Goal: Task Accomplishment & Management: Use online tool/utility

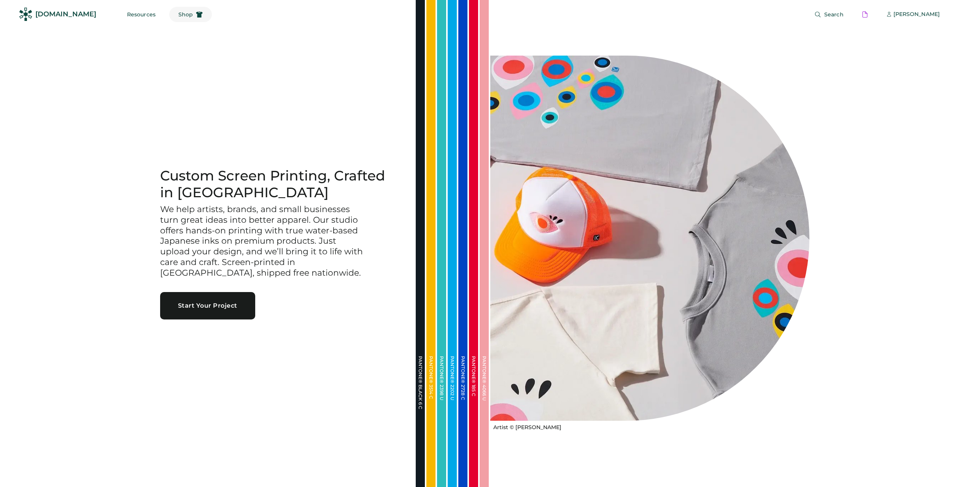
click at [178, 16] on span "Shop" at bounding box center [185, 14] width 14 height 5
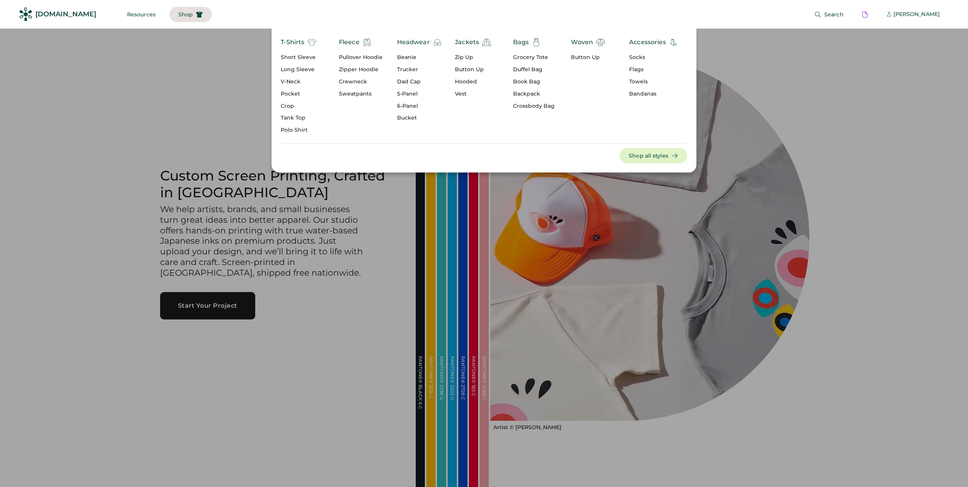
click at [521, 42] on div "Bags" at bounding box center [521, 42] width 16 height 9
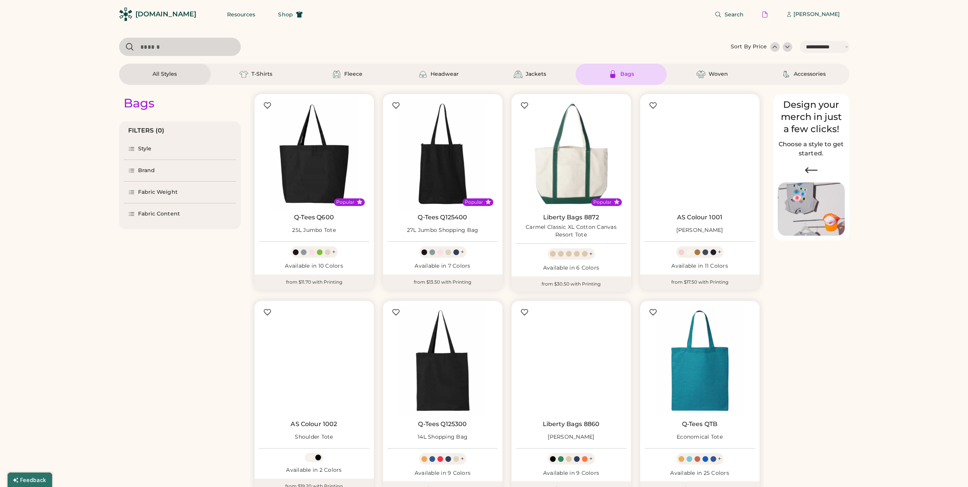
select select "*****"
select select "*"
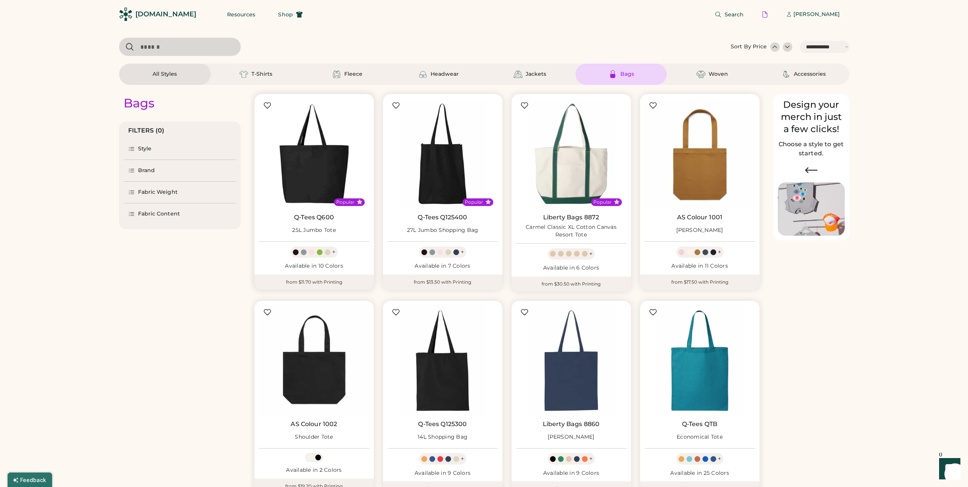
scroll to position [38, 0]
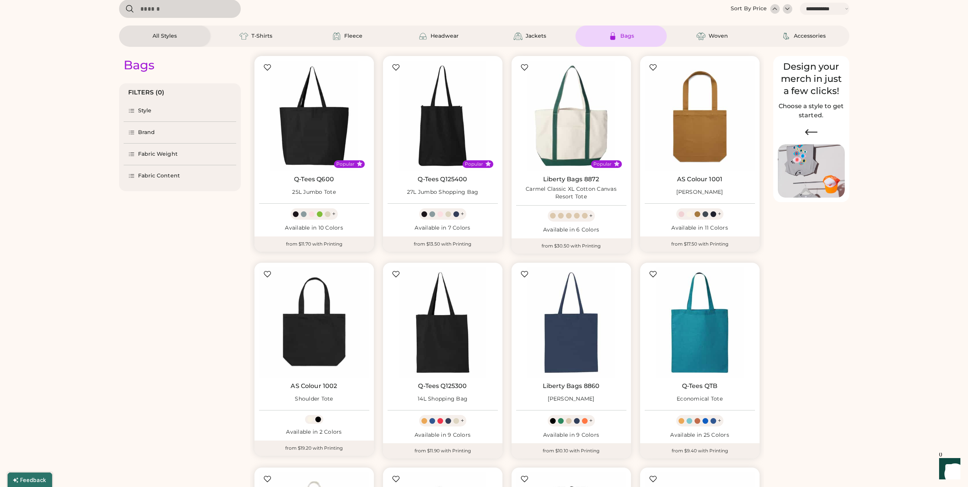
select select "*****"
select select "*"
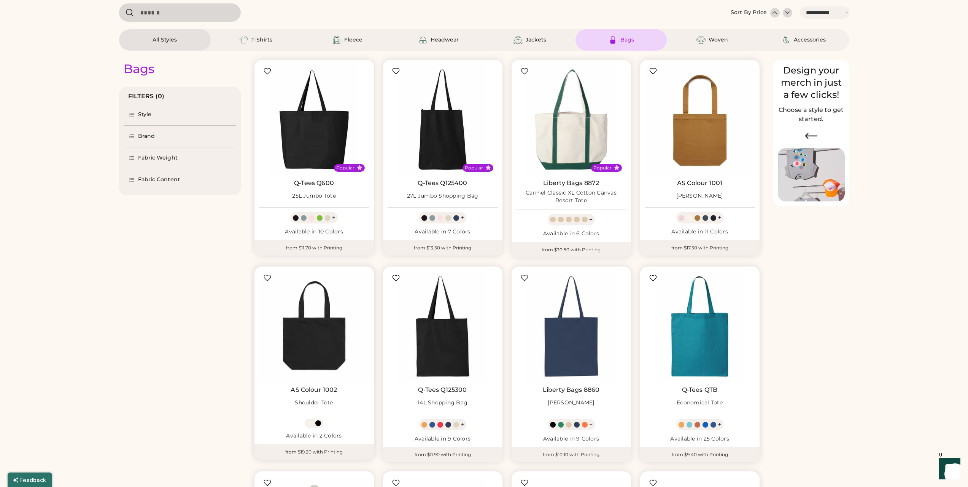
scroll to position [0, 0]
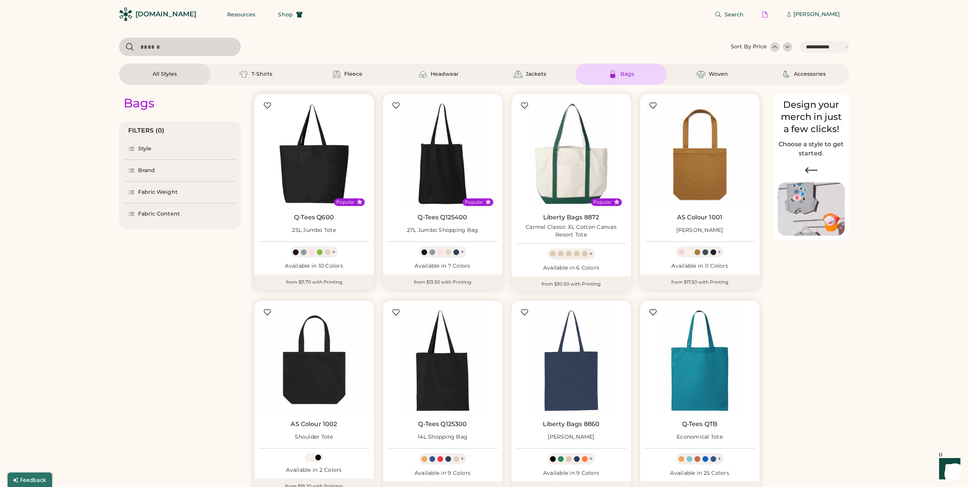
click at [325, 176] on img at bounding box center [314, 154] width 110 height 110
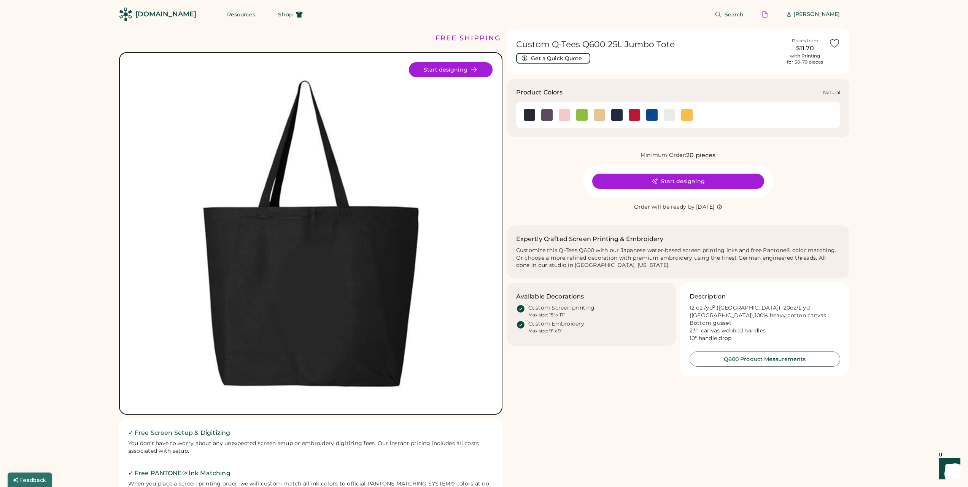
click at [598, 113] on img at bounding box center [599, 114] width 11 height 11
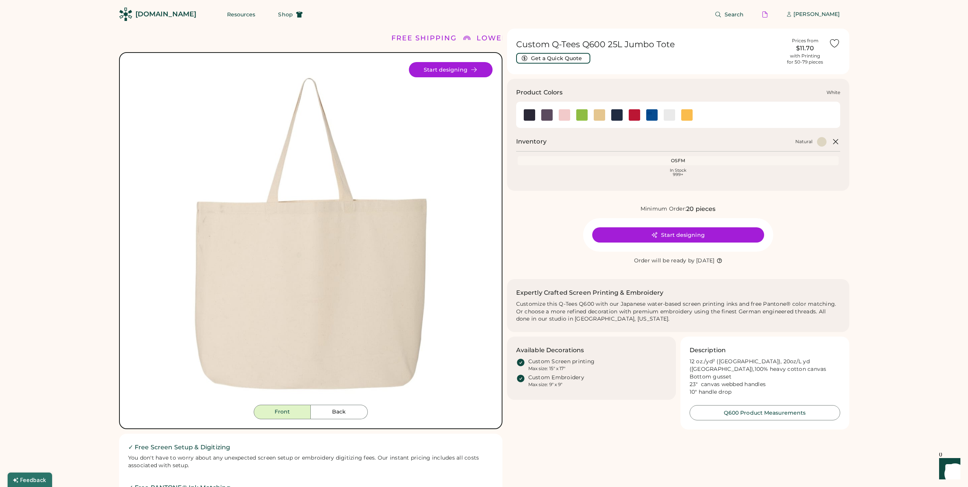
click at [670, 117] on img at bounding box center [669, 114] width 11 height 11
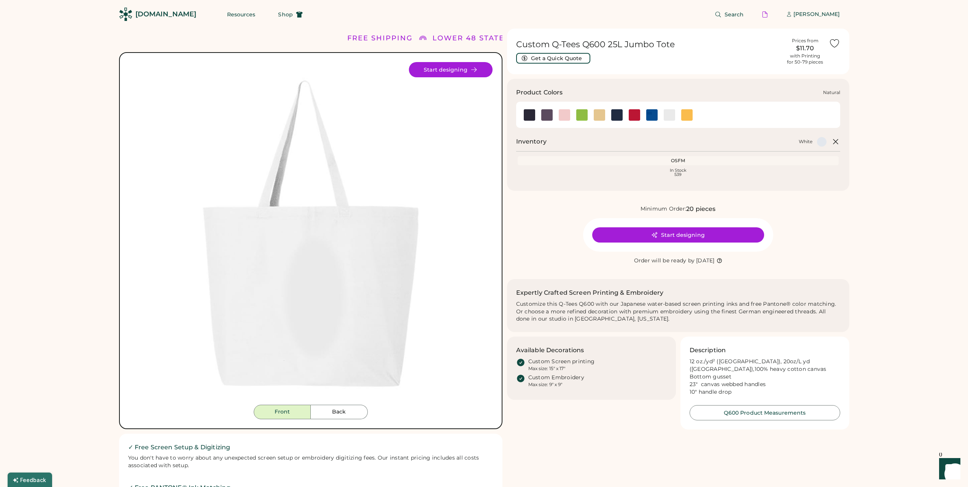
click at [599, 115] on img at bounding box center [599, 114] width 11 height 11
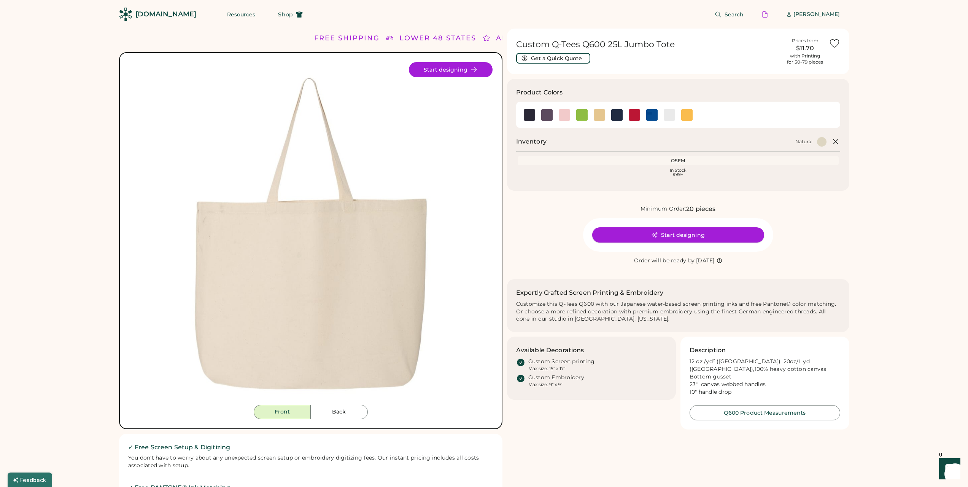
click at [656, 234] on icon at bounding box center [654, 234] width 7 height 7
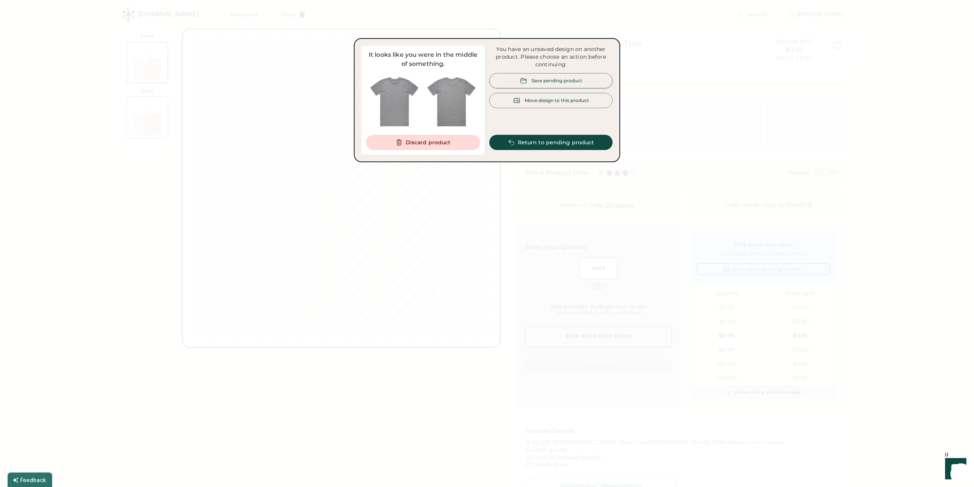
click at [541, 74] on div "Save pending product" at bounding box center [550, 80] width 123 height 15
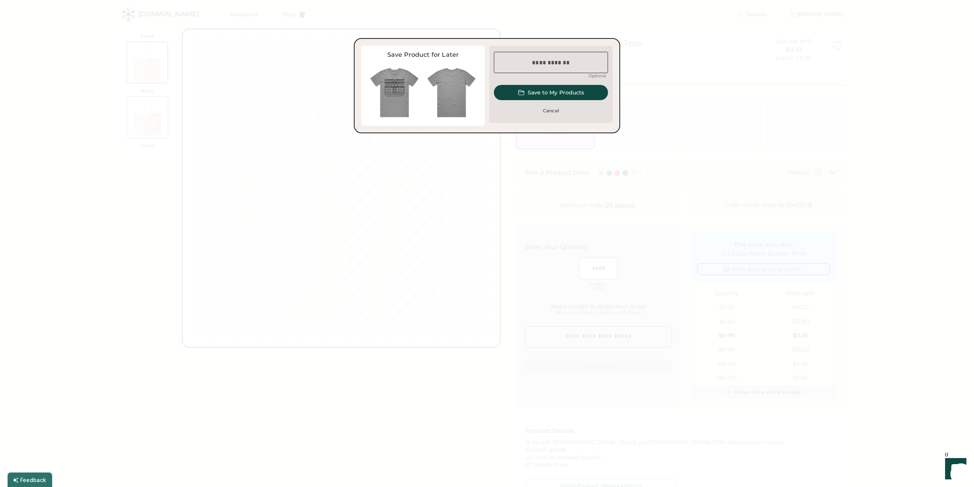
click at [542, 61] on input "input" at bounding box center [551, 62] width 114 height 21
type input "*****"
click at [539, 92] on button "Save to My Products" at bounding box center [551, 92] width 114 height 15
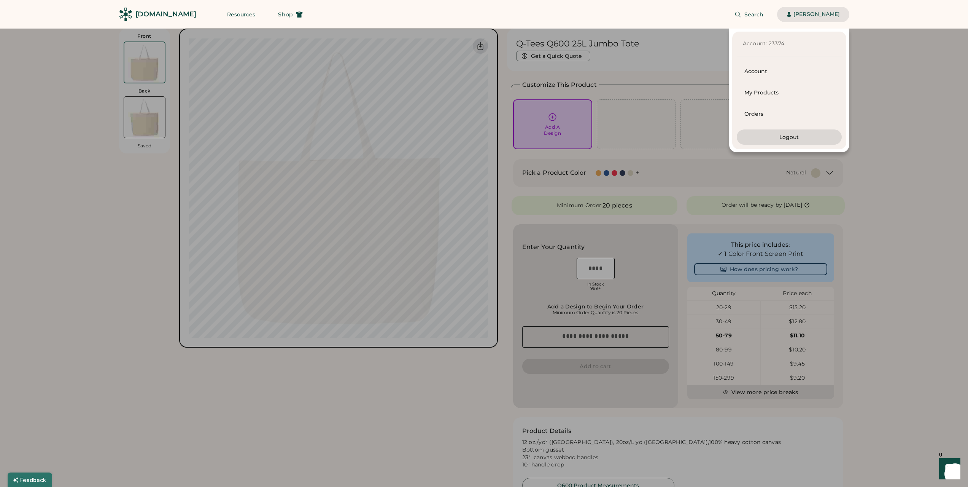
click at [663, 157] on div at bounding box center [484, 243] width 968 height 487
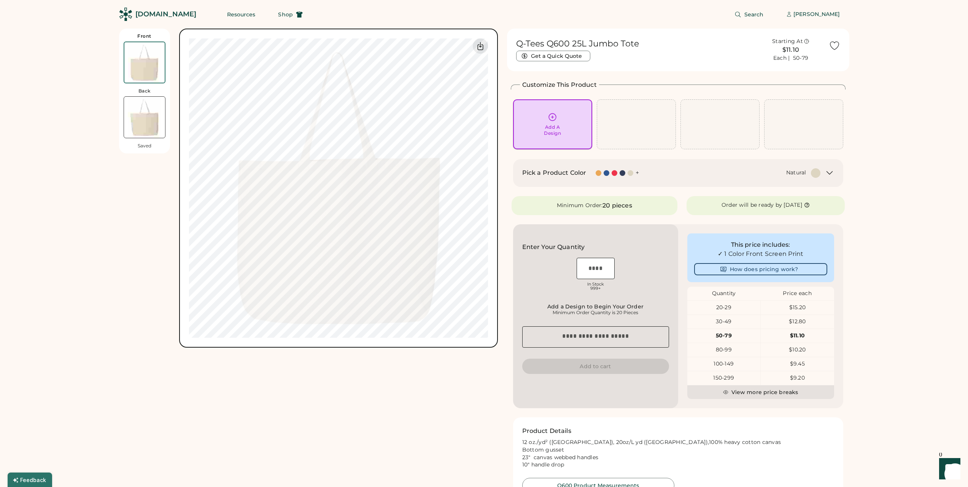
click at [558, 137] on div "Add A Design" at bounding box center [552, 124] width 79 height 50
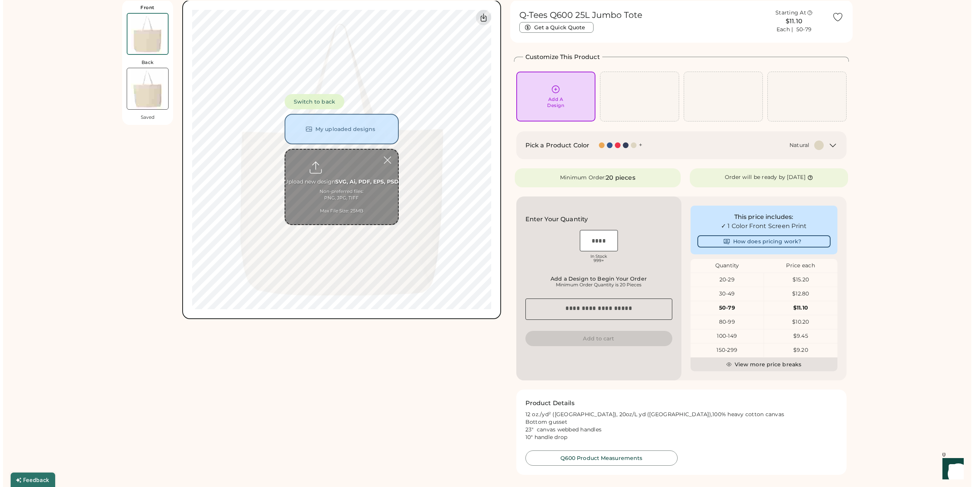
scroll to position [29, 0]
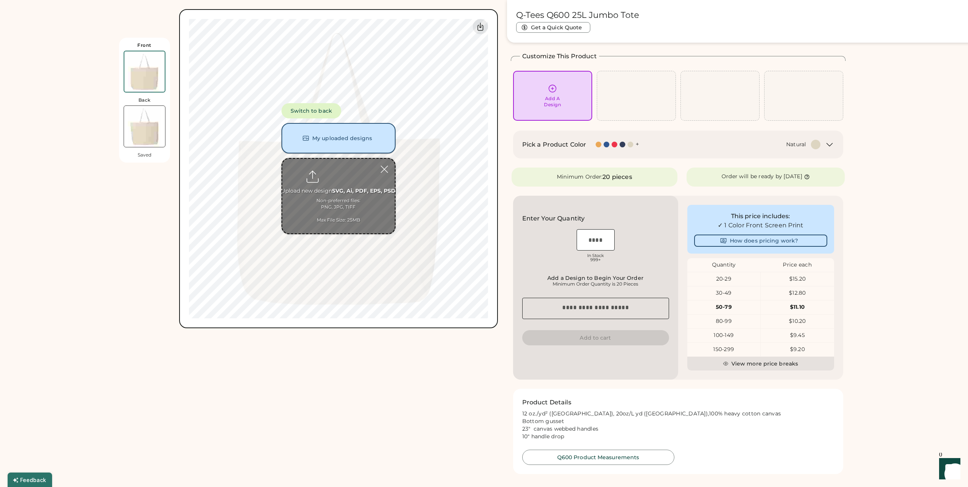
click at [355, 140] on button "My uploaded designs" at bounding box center [339, 138] width 114 height 30
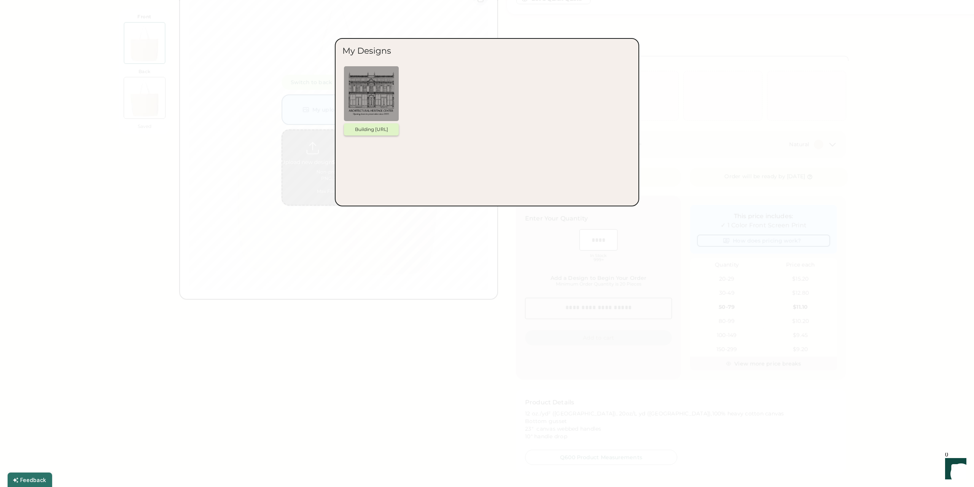
click at [382, 103] on img at bounding box center [371, 94] width 46 height 46
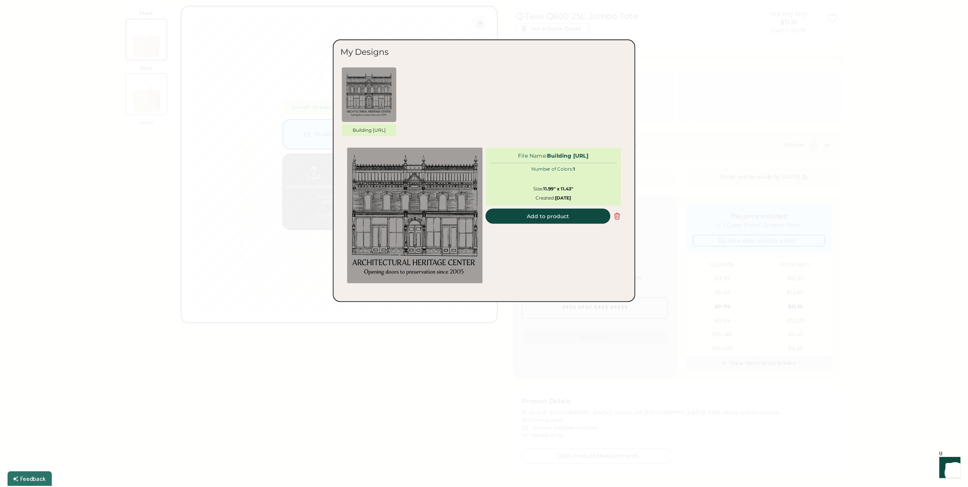
scroll to position [0, 0]
click at [532, 212] on button "Add to product" at bounding box center [551, 215] width 126 height 15
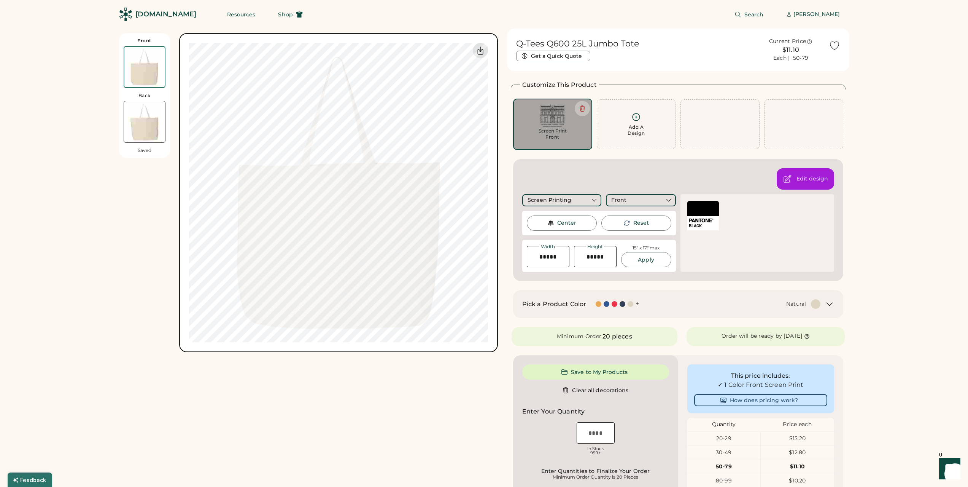
type input "****"
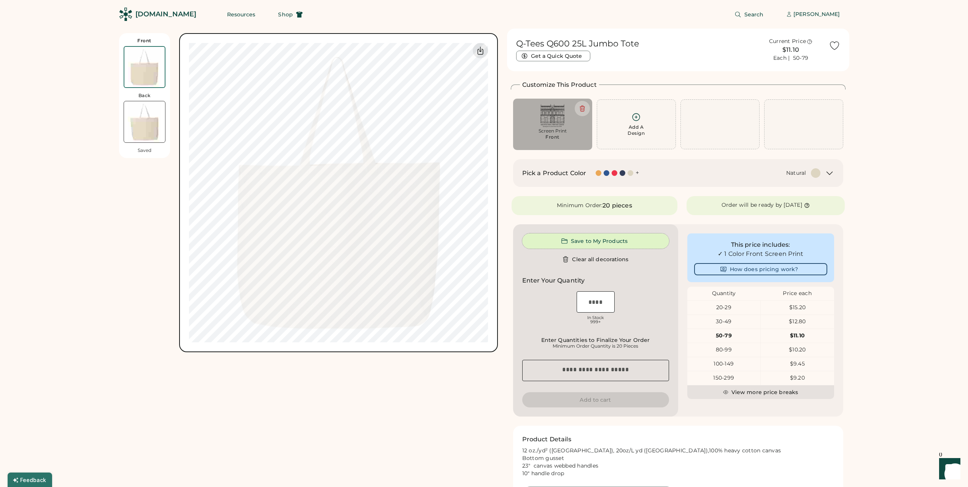
click at [589, 243] on button "Save to My Products" at bounding box center [595, 240] width 147 height 15
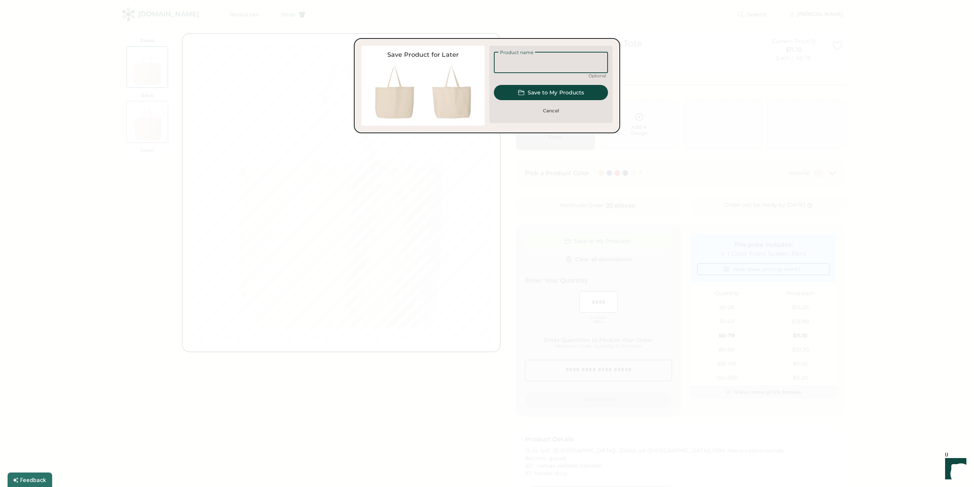
click at [552, 64] on input "input" at bounding box center [551, 62] width 114 height 21
type input "********"
click at [545, 89] on button "Save to My Products" at bounding box center [551, 92] width 114 height 15
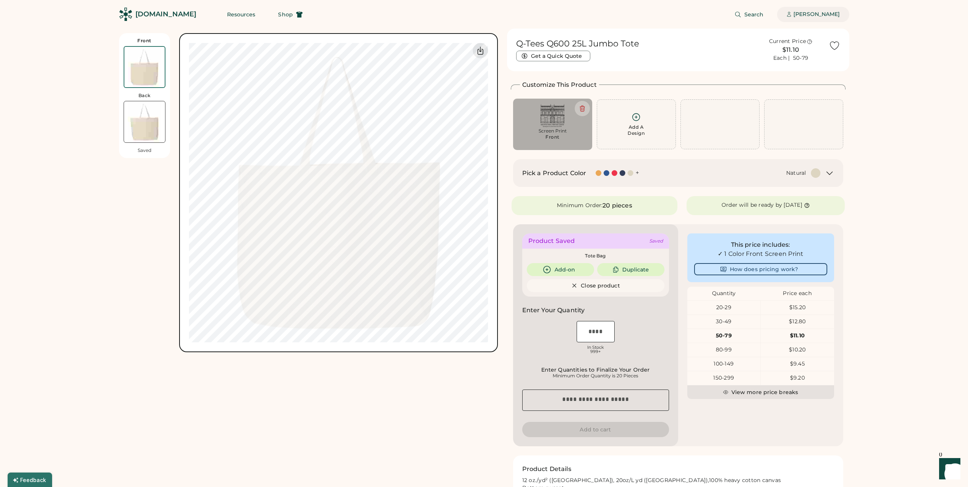
click at [810, 14] on div "[PERSON_NAME]" at bounding box center [817, 15] width 46 height 8
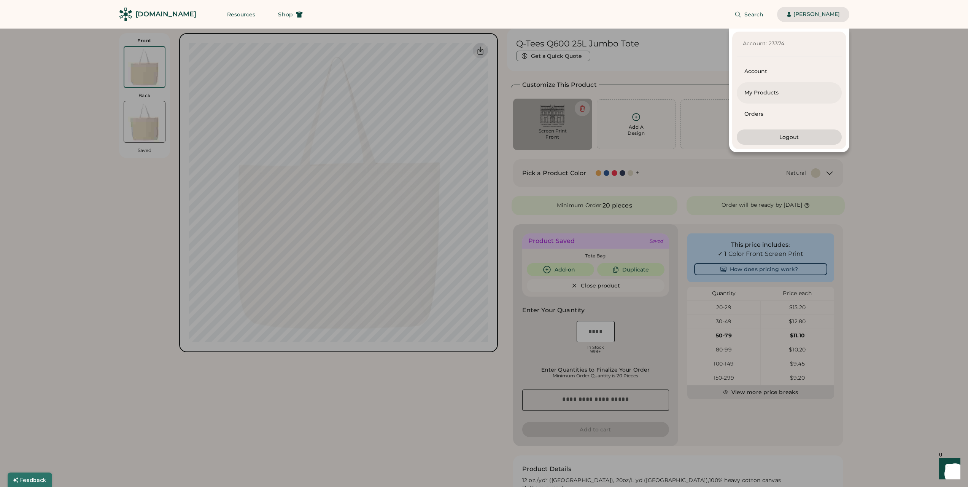
click at [761, 97] on div "My Products" at bounding box center [790, 92] width 90 height 21
